Goal: Check status: Check status

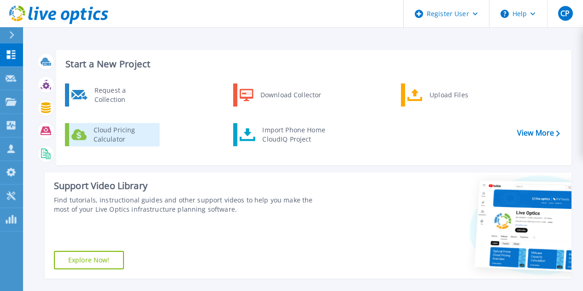
scroll to position [166, 0]
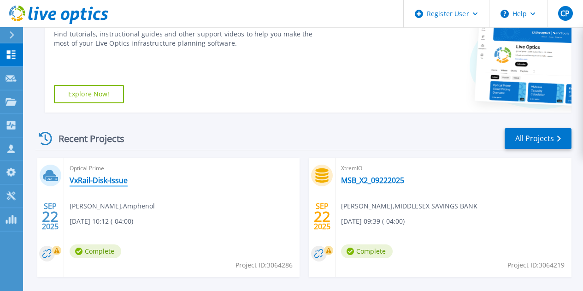
click at [112, 182] on link "VxRail-Disk-Issue" at bounding box center [99, 180] width 58 height 9
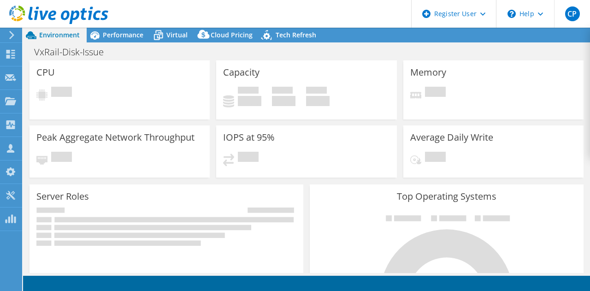
select select "USD"
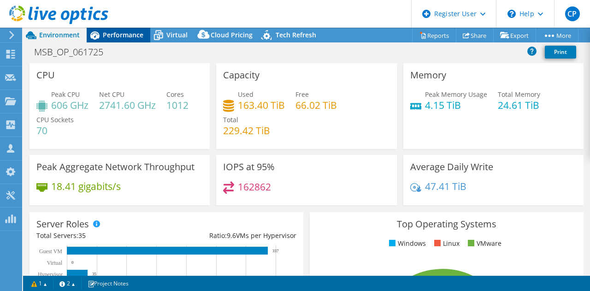
click at [131, 35] on span "Performance" at bounding box center [123, 34] width 41 height 9
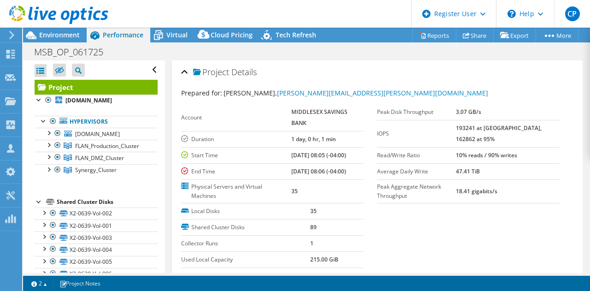
select select "USEast"
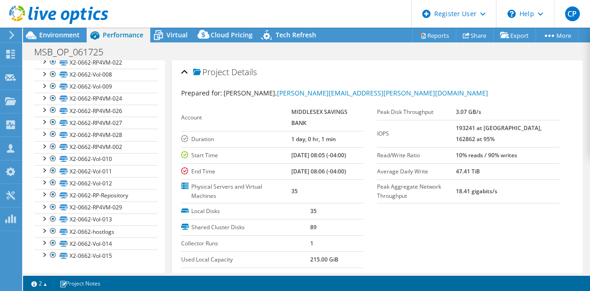
scroll to position [1029, 0]
